Goal: Information Seeking & Learning: Learn about a topic

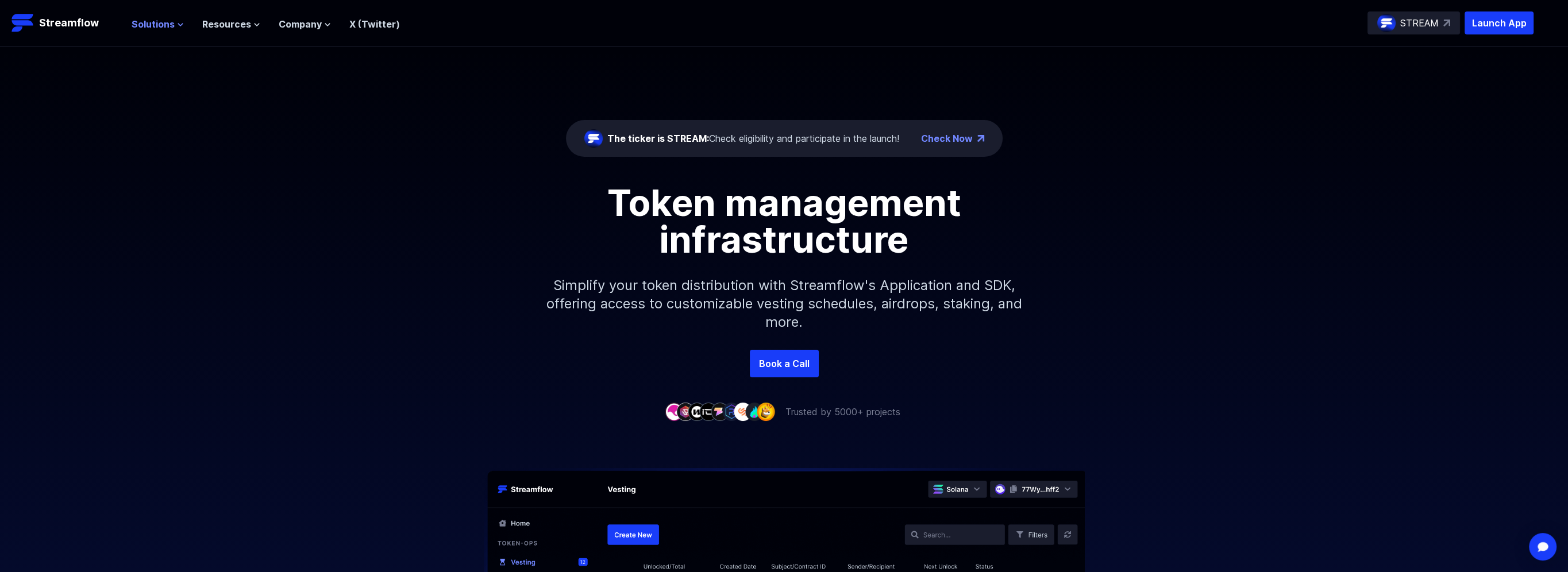
click at [161, 23] on span "Solutions" at bounding box center [152, 24] width 43 height 14
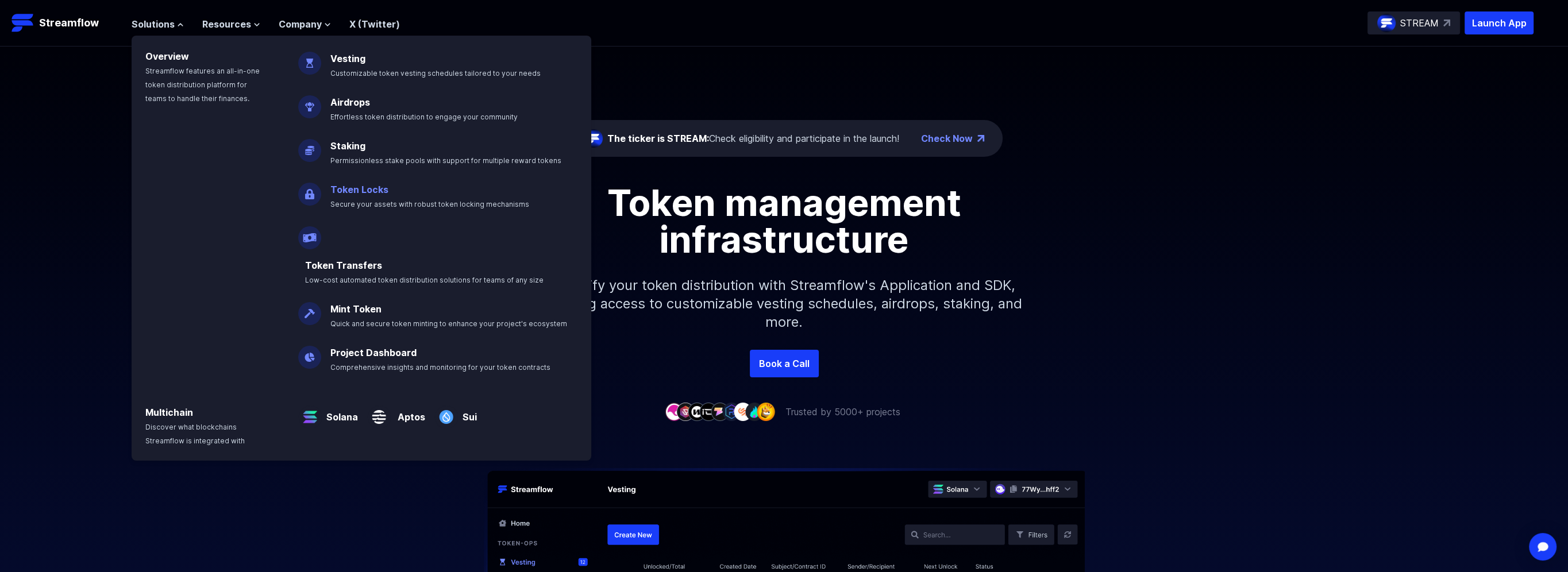
click at [368, 191] on link "Token Locks" at bounding box center [359, 189] width 58 height 11
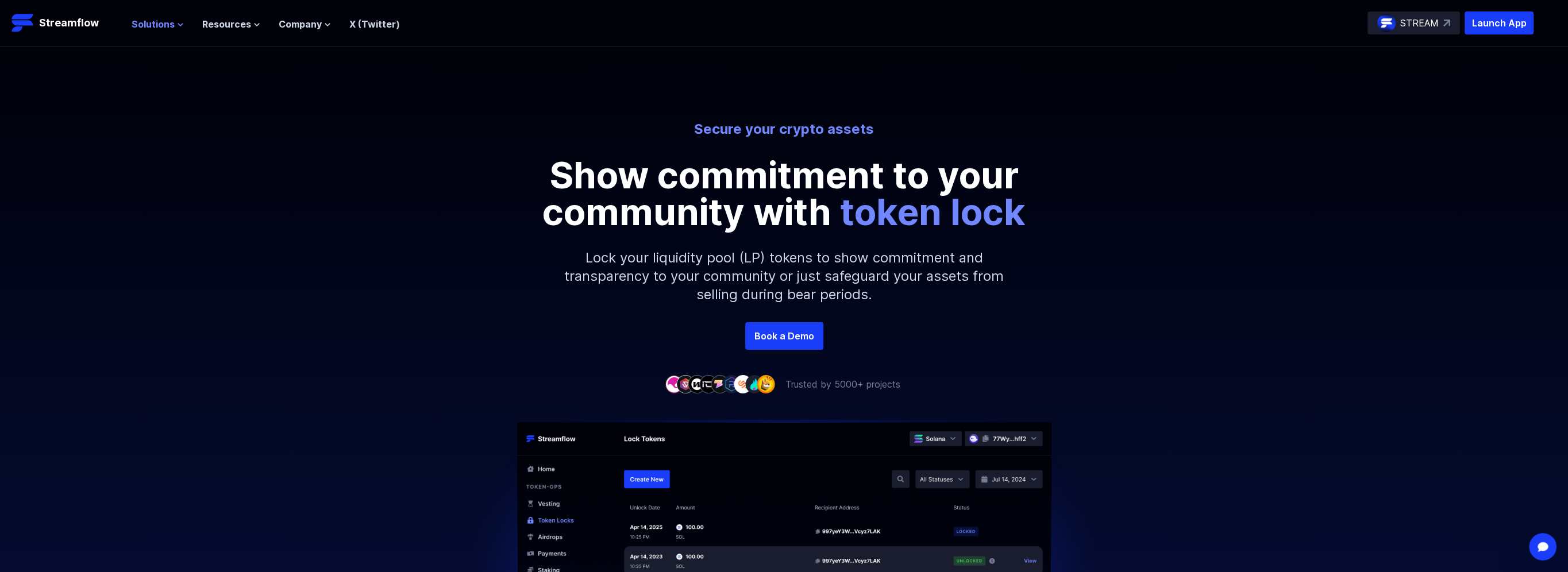
click at [150, 26] on span "Solutions" at bounding box center [152, 24] width 43 height 14
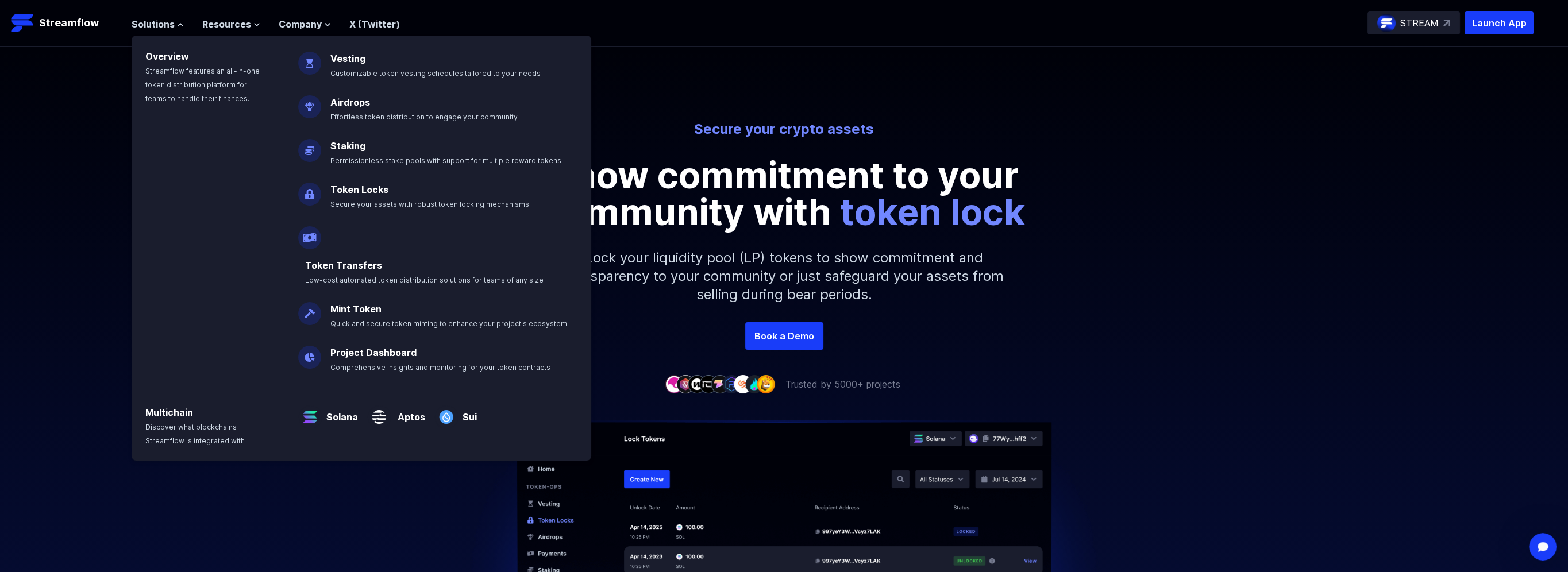
click at [764, 188] on p "Show commitment to your community with token lock" at bounding box center [785, 193] width 517 height 73
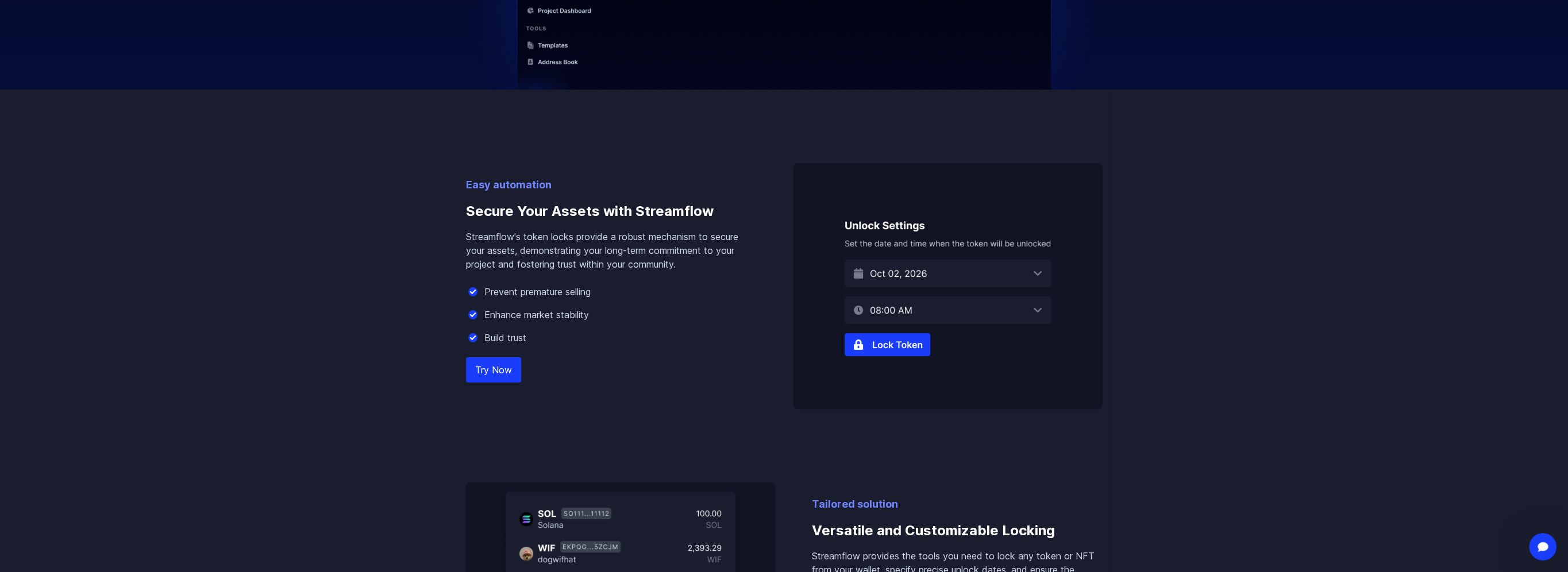
scroll to position [747, 0]
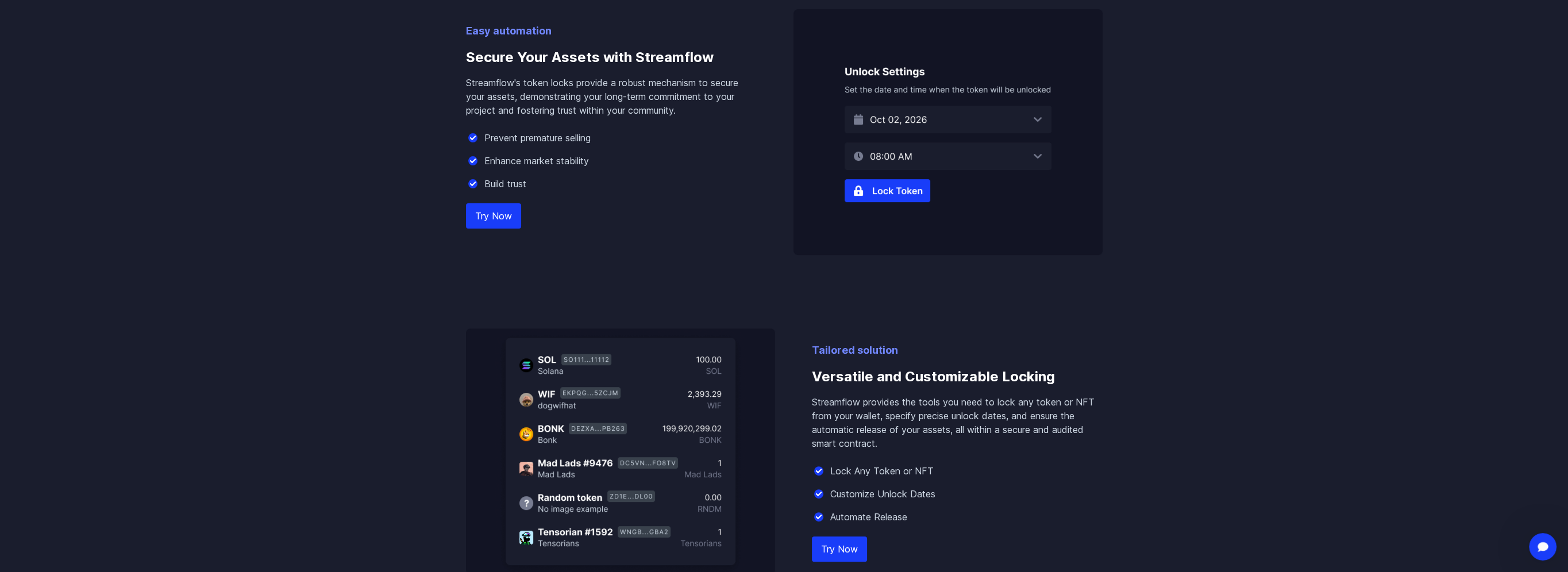
click at [970, 147] on img at bounding box center [948, 132] width 309 height 246
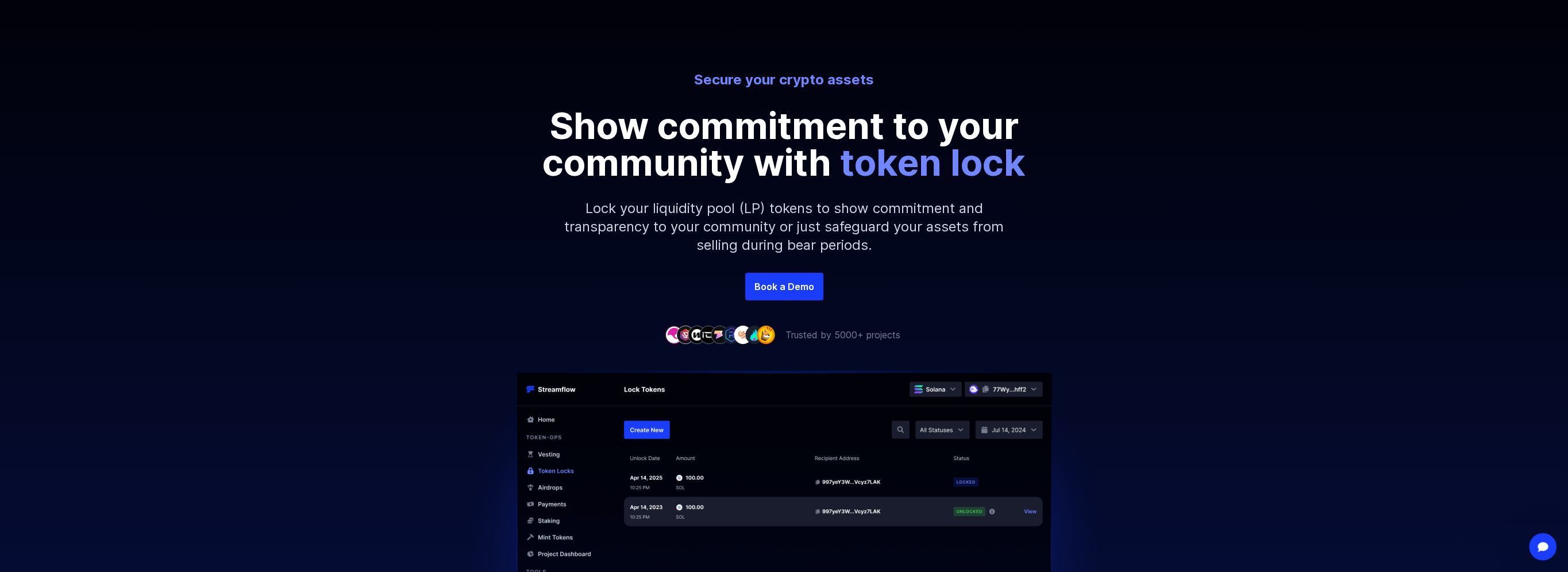
scroll to position [0, 0]
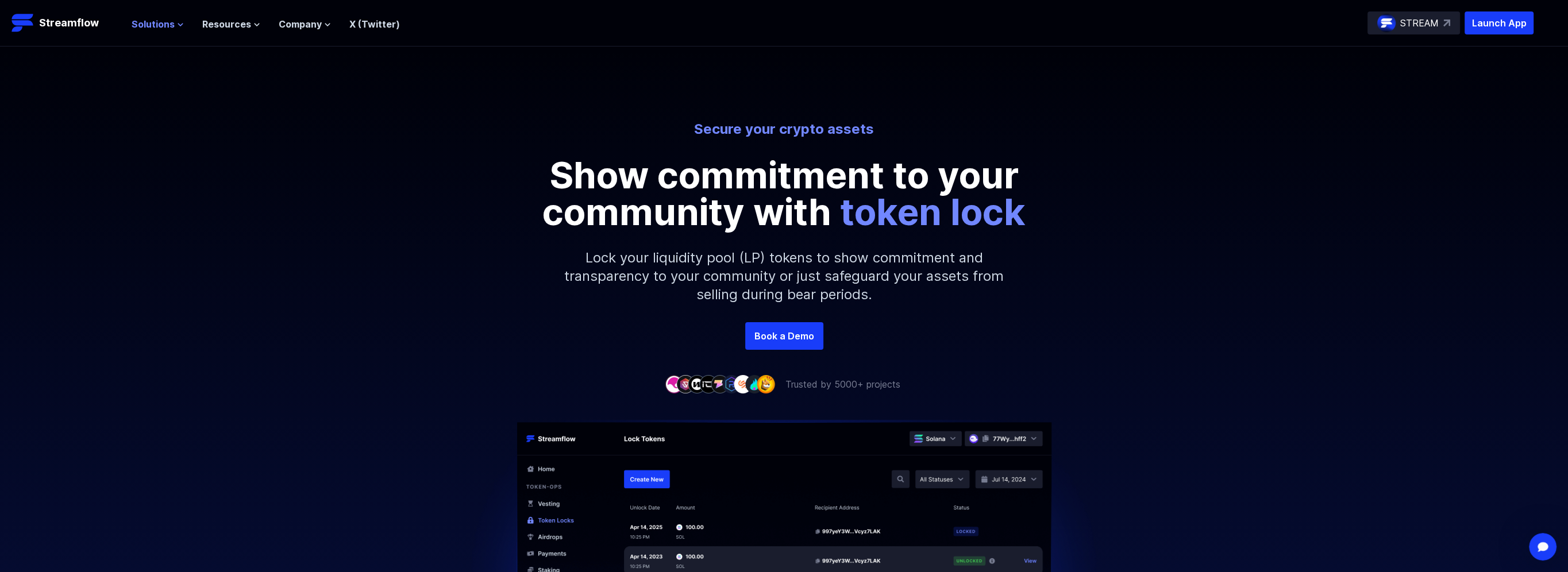
click at [162, 19] on span "Solutions" at bounding box center [152, 24] width 43 height 14
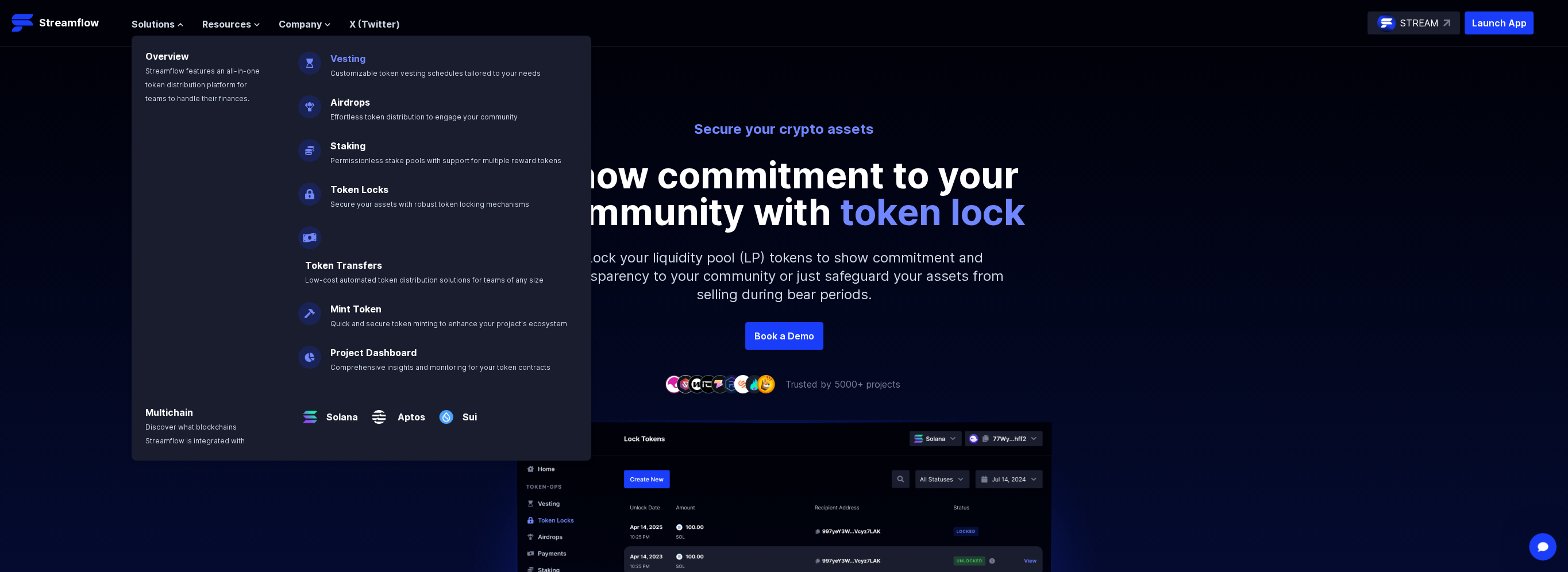
click at [352, 53] on link "Vesting" at bounding box center [348, 58] width 35 height 11
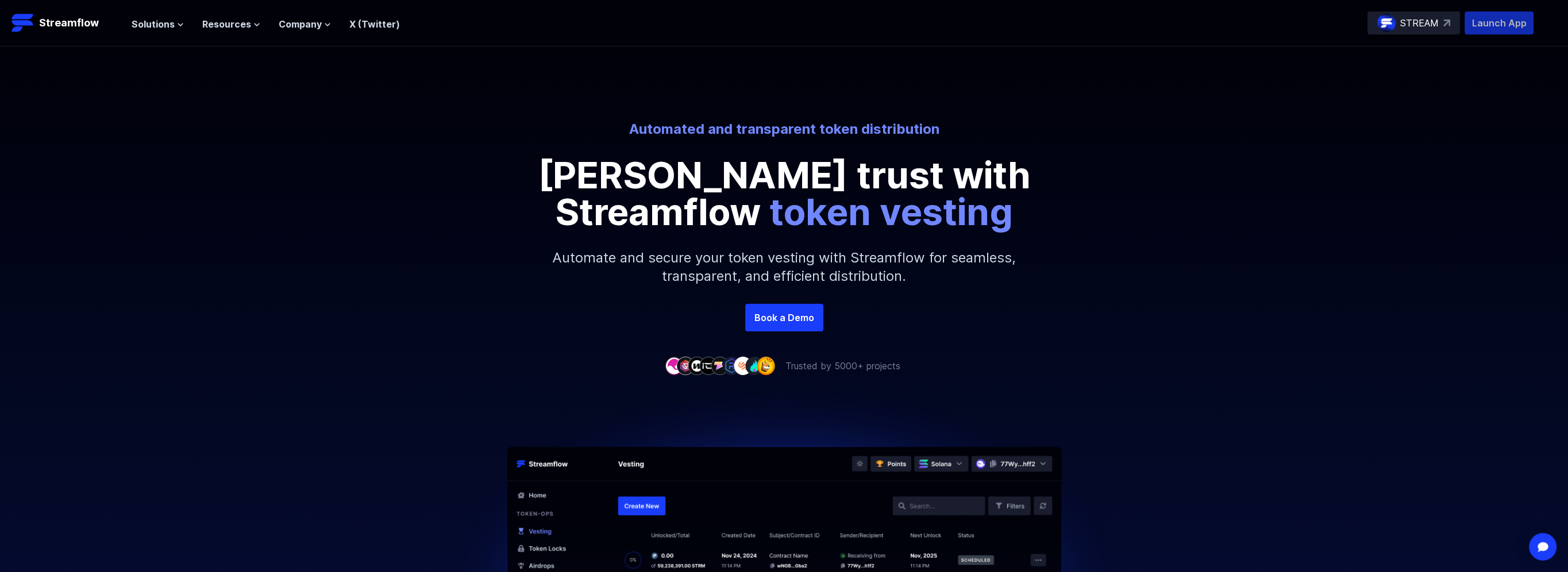
click at [1489, 15] on p "Launch App" at bounding box center [1498, 23] width 69 height 23
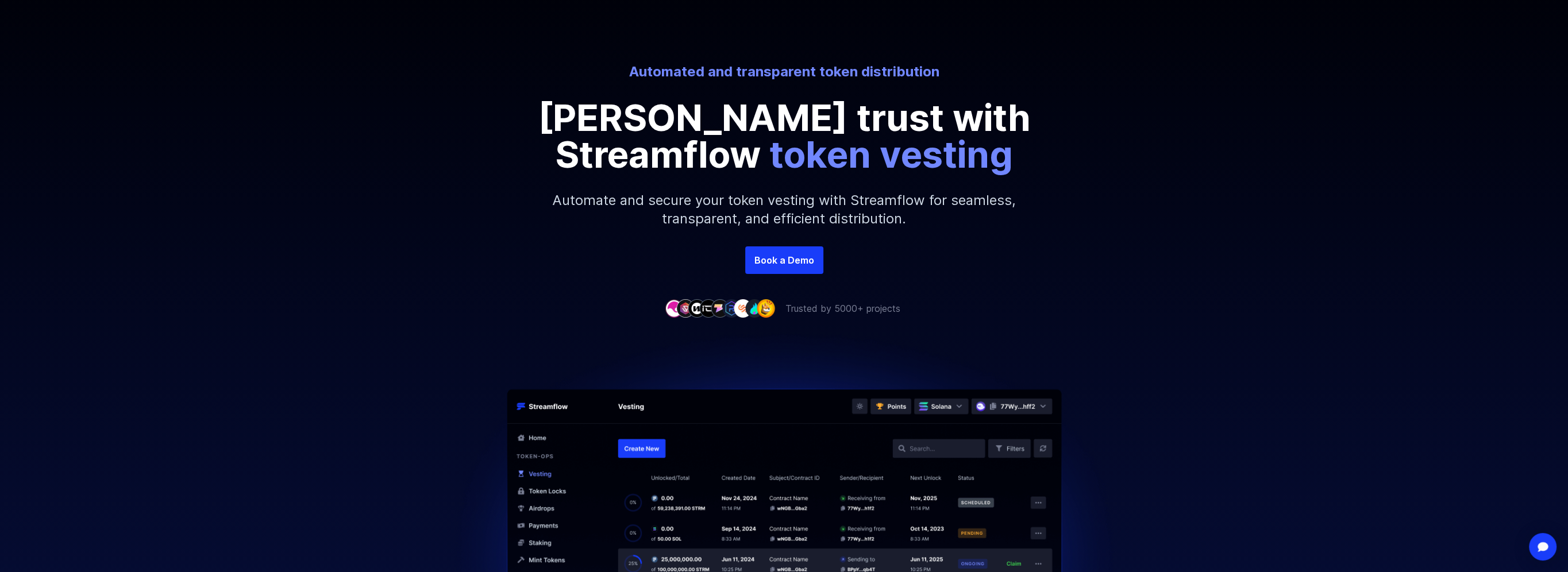
scroll to position [172, 0]
